Goal: Transaction & Acquisition: Purchase product/service

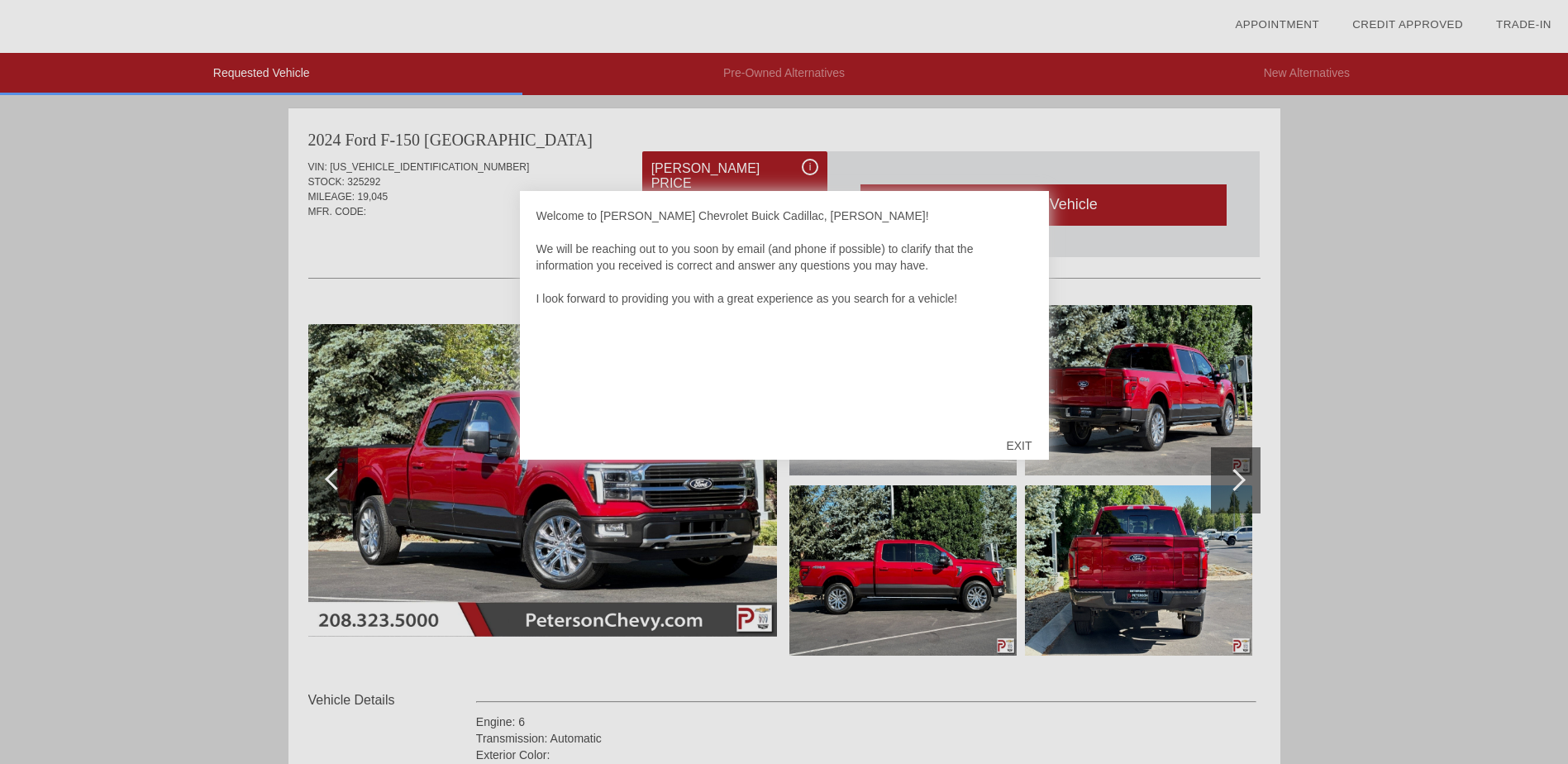
click at [1023, 443] on div "EXIT" at bounding box center [1018, 446] width 59 height 50
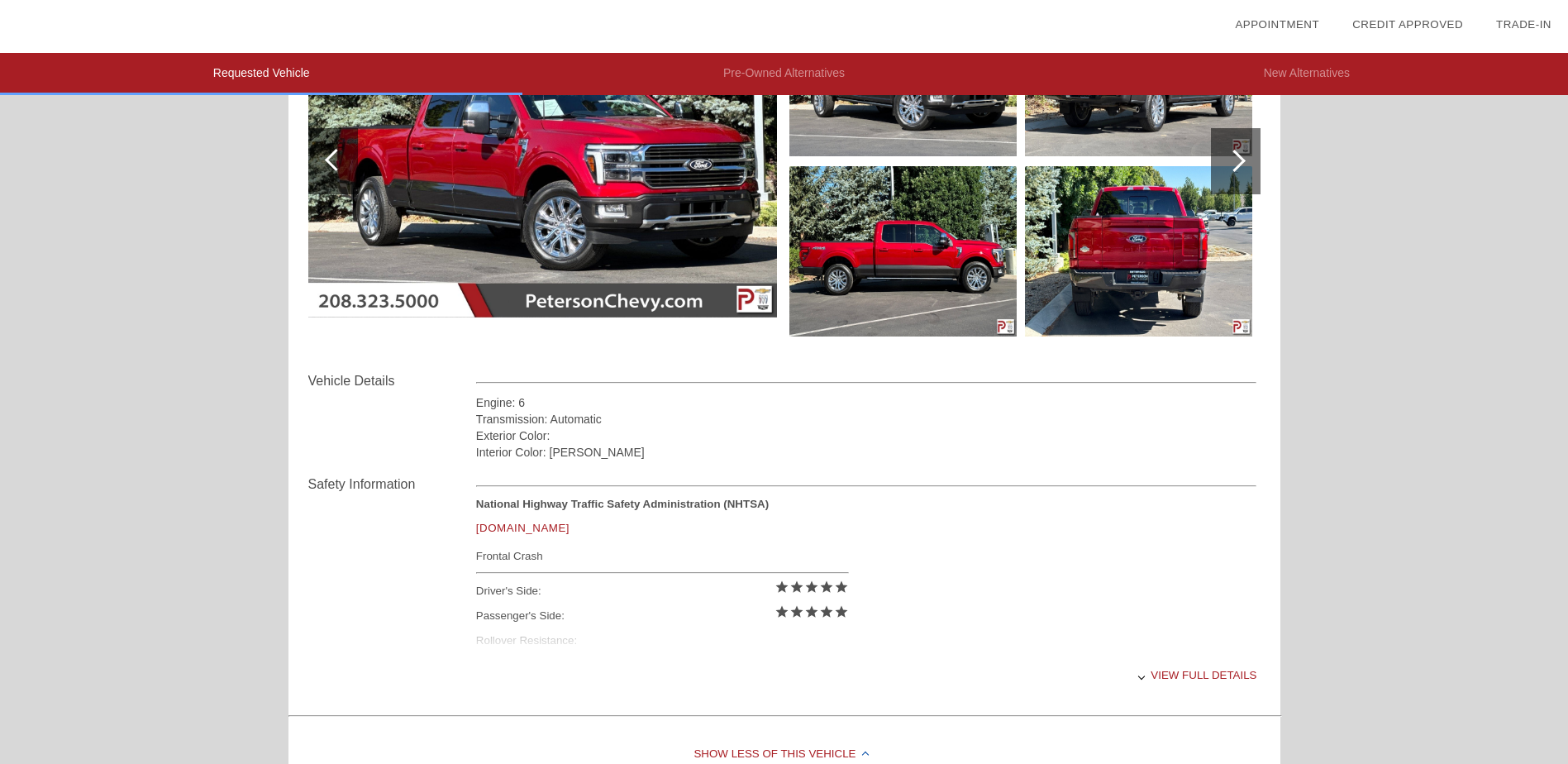
scroll to position [331, 0]
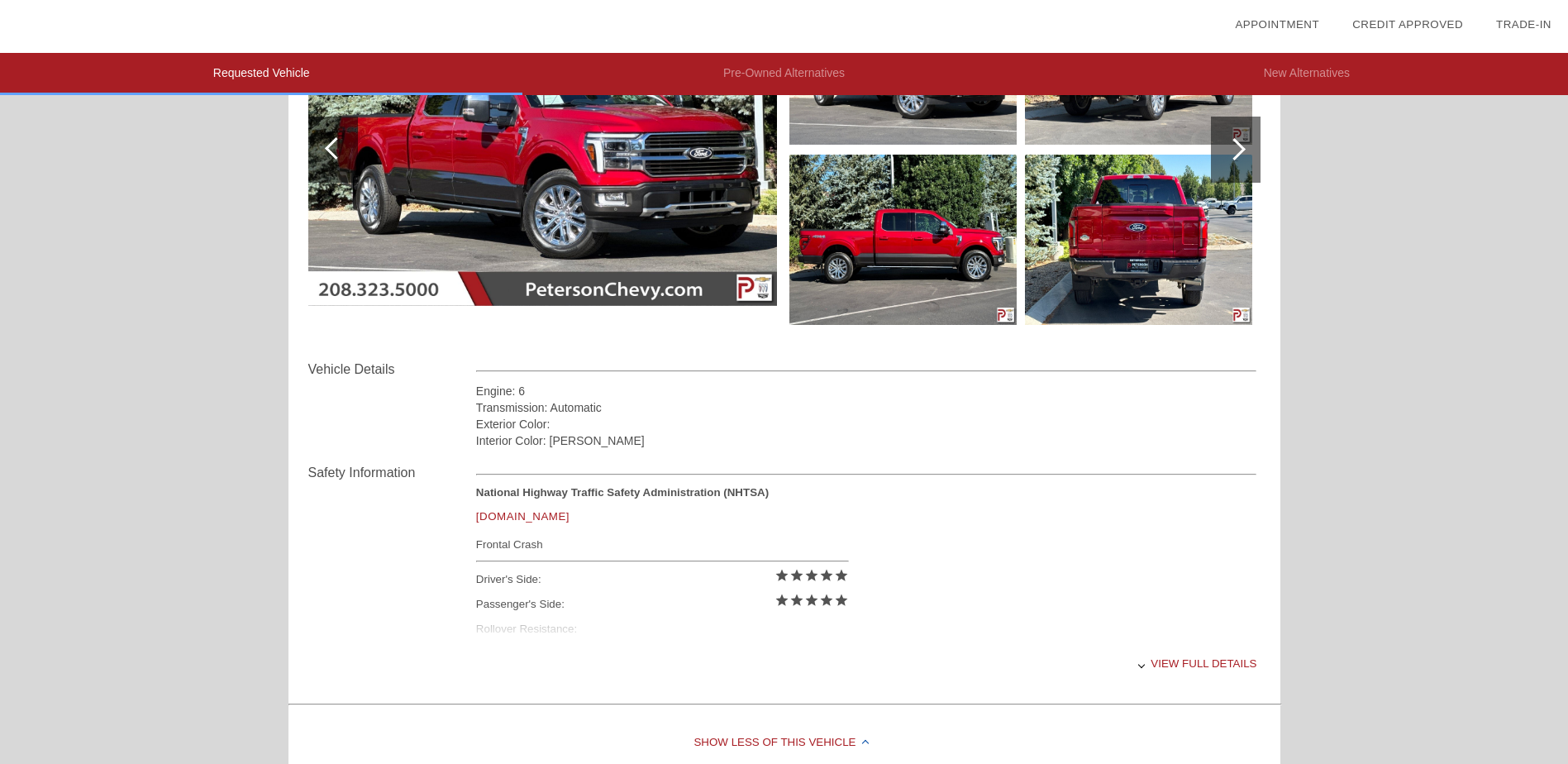
click at [1190, 664] on div "View full details" at bounding box center [867, 663] width 782 height 41
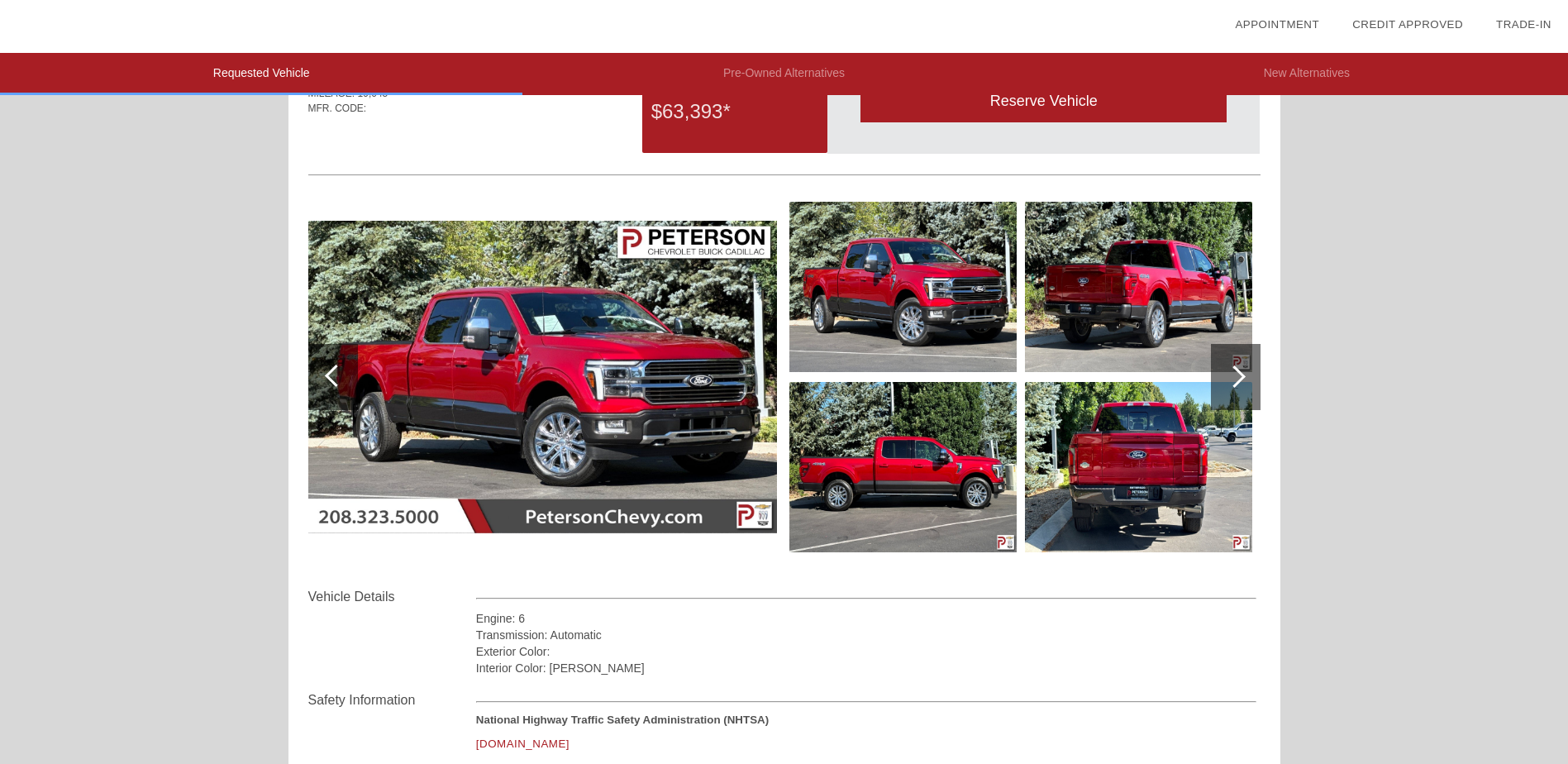
scroll to position [0, 0]
